Goal: Task Accomplishment & Management: Manage account settings

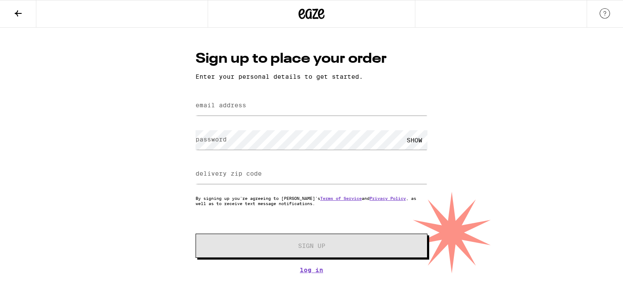
click at [245, 116] on div at bounding box center [312, 106] width 232 height 26
click at [242, 109] on label "email address" at bounding box center [221, 105] width 51 height 7
type input "[EMAIL_ADDRESS][DOMAIN_NAME]"
click at [413, 144] on div "SHOW" at bounding box center [415, 139] width 26 height 19
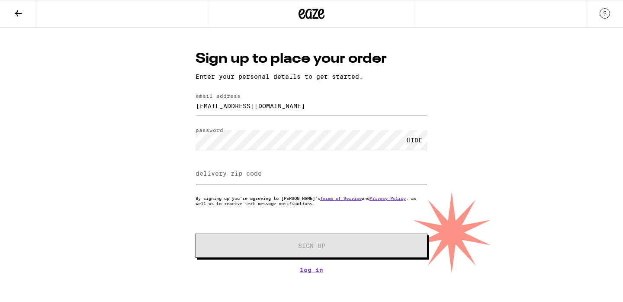
click at [263, 177] on input "delivery zip code" at bounding box center [312, 173] width 232 height 19
type input "95037"
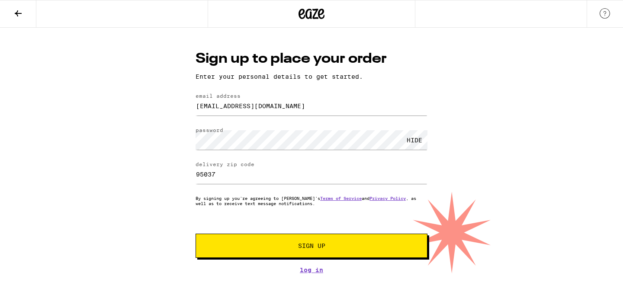
click at [284, 238] on button "Sign Up" at bounding box center [312, 246] width 232 height 24
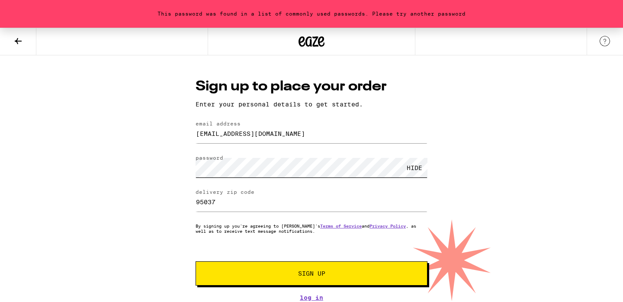
click at [114, 132] on div "This password was found in a list of commonly used passwords. Please try anothe…" at bounding box center [311, 165] width 623 height 274
click at [306, 273] on span "Sign Up" at bounding box center [311, 274] width 27 height 6
click at [123, 143] on div "This password was found in a list of commonly used passwords. Please try anothe…" at bounding box center [311, 165] width 623 height 274
click at [304, 273] on span "Sign Up" at bounding box center [311, 274] width 27 height 6
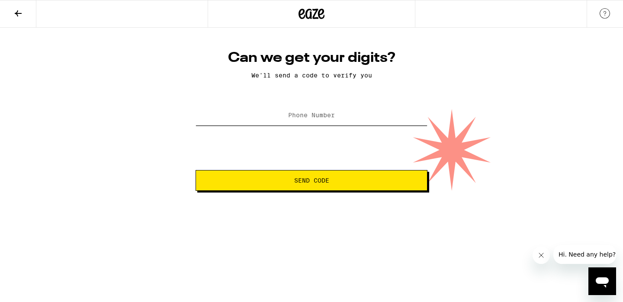
click at [318, 124] on input "Phone Number" at bounding box center [312, 115] width 232 height 19
type input "[PHONE_NUMBER]"
click at [296, 179] on span "Send Code" at bounding box center [311, 180] width 35 height 6
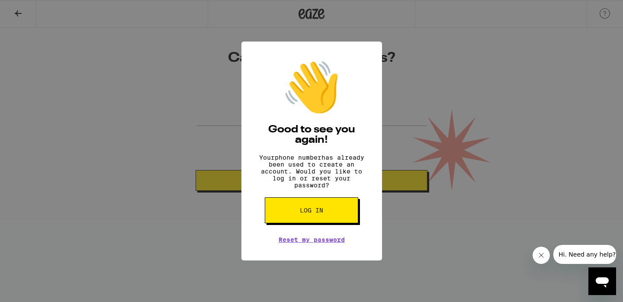
click at [315, 213] on span "Log in" at bounding box center [311, 210] width 23 height 6
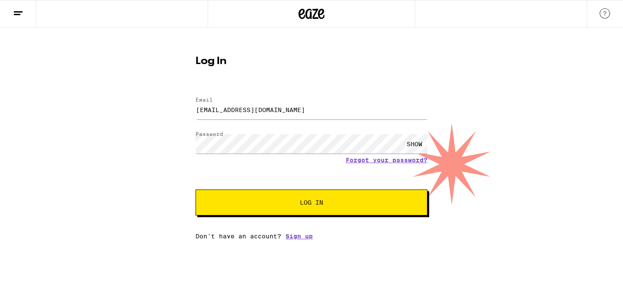
click at [312, 203] on span "Log In" at bounding box center [311, 203] width 23 height 6
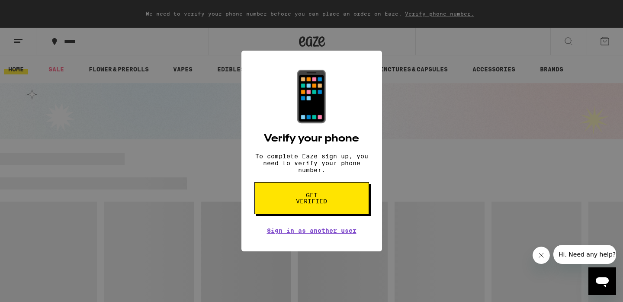
click at [321, 210] on button "Get verified" at bounding box center [312, 198] width 115 height 32
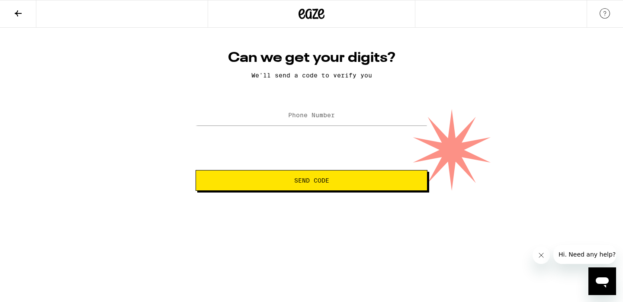
click at [302, 119] on label "Phone Number" at bounding box center [311, 115] width 47 height 7
click at [286, 114] on input "Phone Number" at bounding box center [312, 115] width 232 height 19
type input "[PHONE_NUMBER]"
click at [305, 176] on button "Send Code" at bounding box center [312, 180] width 232 height 21
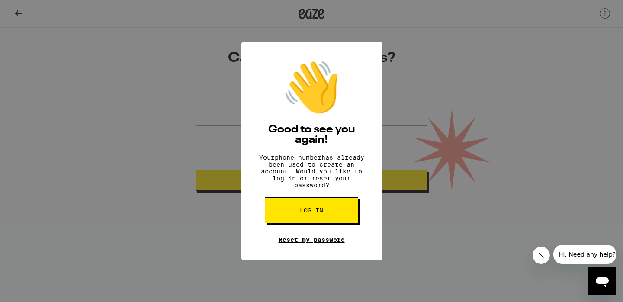
click at [333, 243] on link "Reset my password" at bounding box center [312, 239] width 66 height 7
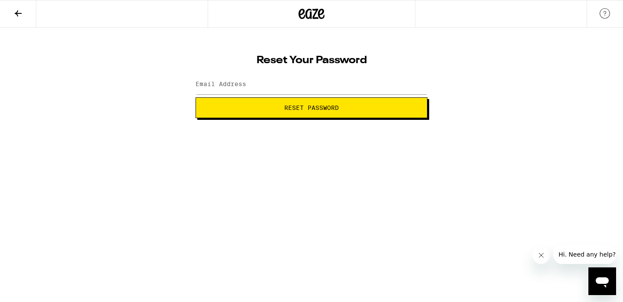
click at [220, 84] on label "Email Address" at bounding box center [221, 84] width 51 height 7
type input "dgrousselot@gmail.com"
click at [298, 110] on span "Reset Password" at bounding box center [311, 108] width 55 height 6
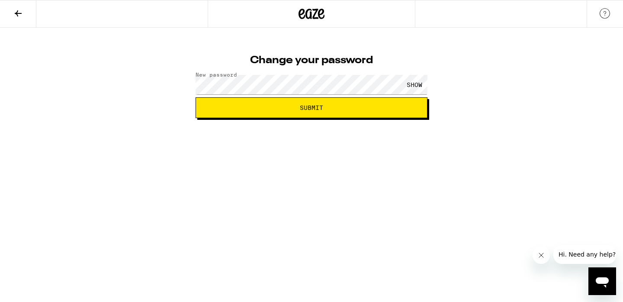
click at [421, 84] on div "SHOW" at bounding box center [415, 84] width 26 height 19
click at [358, 107] on span "Submit" at bounding box center [311, 108] width 217 height 6
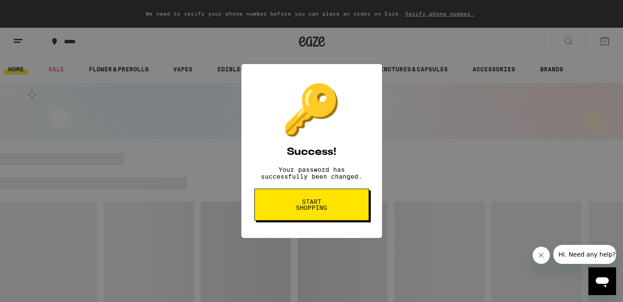
click at [328, 206] on span "Start shopping" at bounding box center [312, 205] width 45 height 12
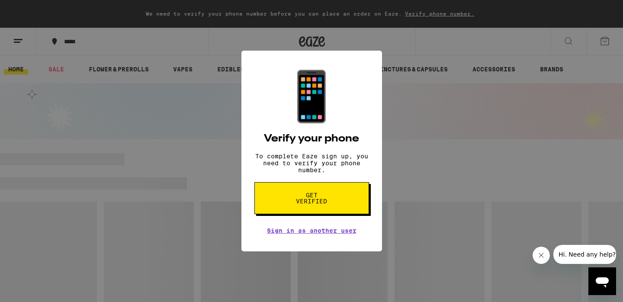
click at [329, 203] on span "Get verified" at bounding box center [312, 198] width 45 height 12
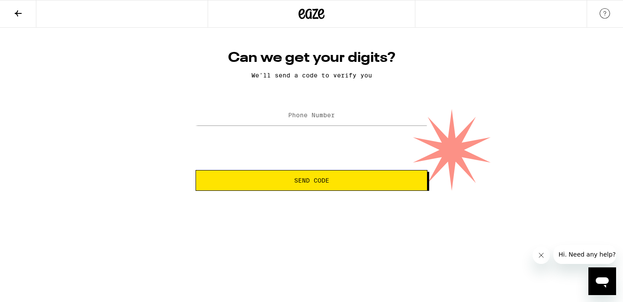
click at [326, 117] on label "Phone Number" at bounding box center [311, 115] width 47 height 7
type input "[PHONE_NUMBER]"
click at [340, 181] on span "Send Code" at bounding box center [311, 180] width 217 height 6
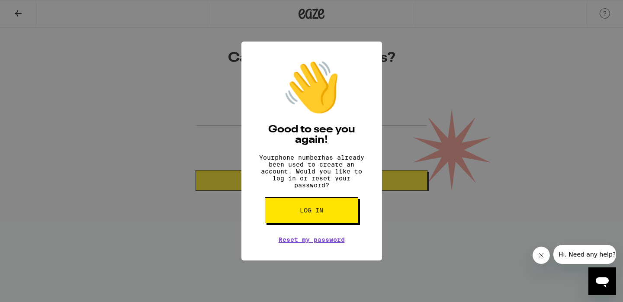
click at [424, 239] on div "👋 Good to see you again! Your phone number has already been used to create an a…" at bounding box center [311, 151] width 623 height 302
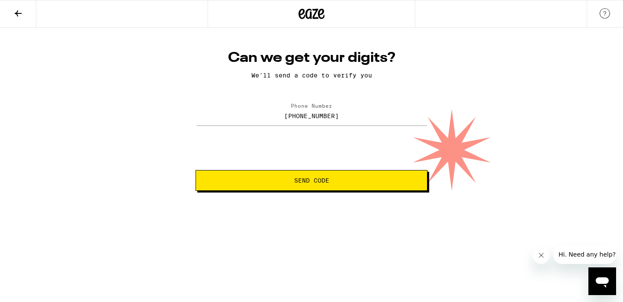
click at [17, 9] on icon at bounding box center [18, 13] width 10 height 10
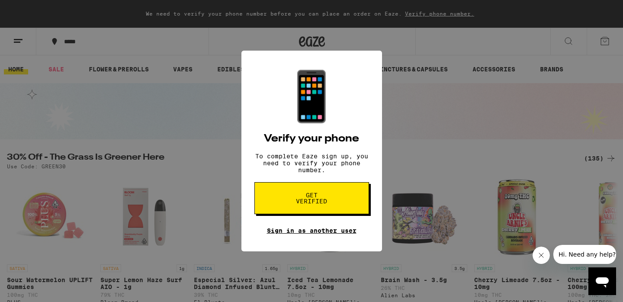
click at [347, 234] on link "Sign in as another user" at bounding box center [312, 230] width 90 height 7
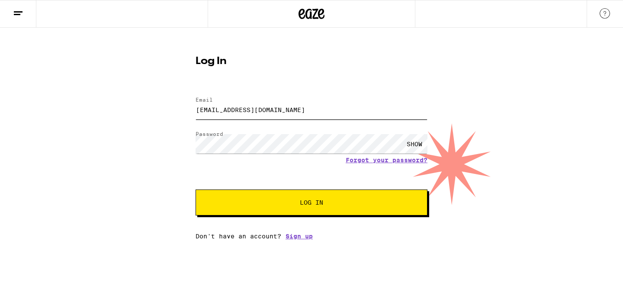
drag, startPoint x: 272, startPoint y: 109, endPoint x: 185, endPoint y: 91, distance: 89.3
click at [185, 91] on div "Log In Email Email [EMAIL_ADDRESS][DOMAIN_NAME] Password Password SHOW Forgot y…" at bounding box center [311, 134] width 623 height 212
click at [271, 111] on input "david.rousselot93m" at bounding box center [312, 109] width 232 height 19
type input "david.rousselot93@gmail.com"
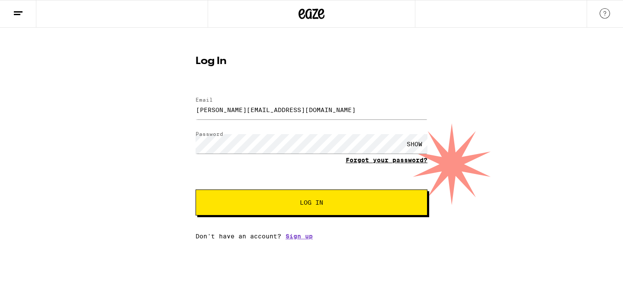
click at [406, 162] on link "Forgot your password?" at bounding box center [387, 160] width 82 height 7
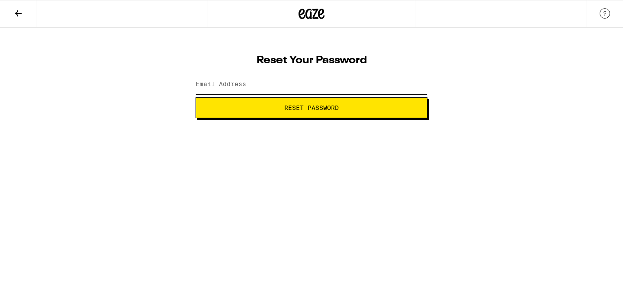
click at [324, 81] on input "Email Address" at bounding box center [312, 84] width 232 height 19
type input "david.rousselot93@gmail.com"
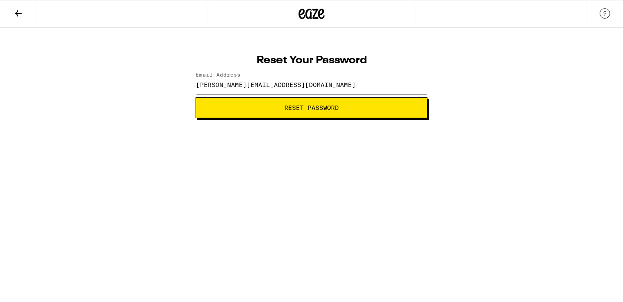
click at [305, 111] on span "Reset Password" at bounding box center [311, 108] width 55 height 6
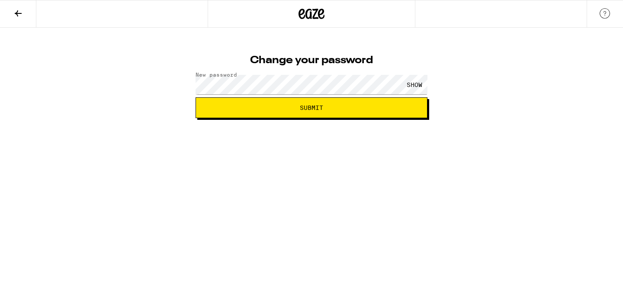
click at [387, 103] on button "Submit" at bounding box center [312, 107] width 232 height 21
